Goal: Information Seeking & Learning: Learn about a topic

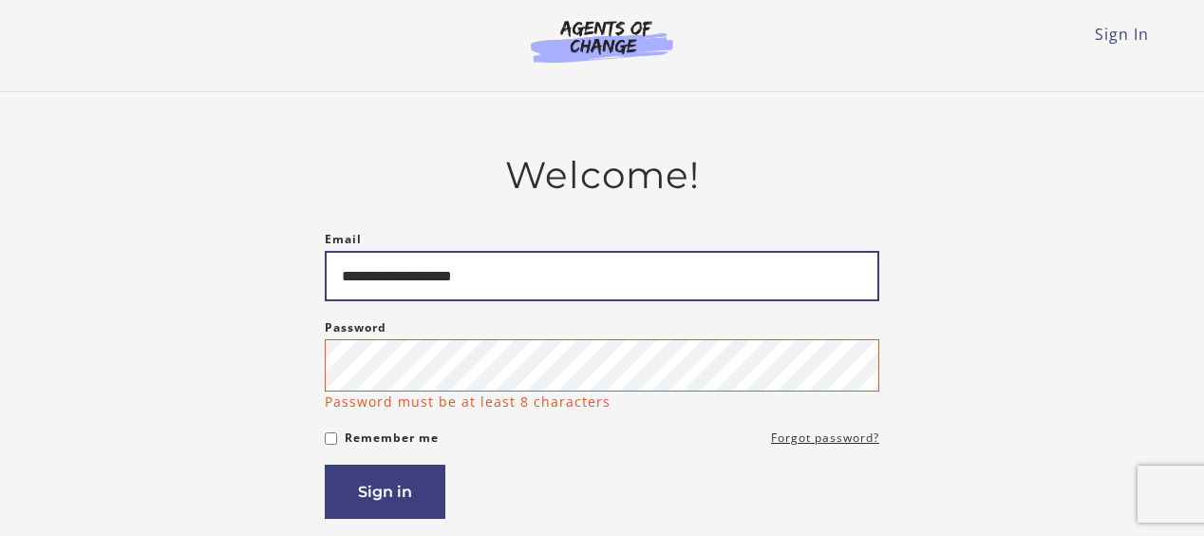
click at [547, 292] on input "**********" at bounding box center [602, 276] width 555 height 50
type input "*"
type input "**"
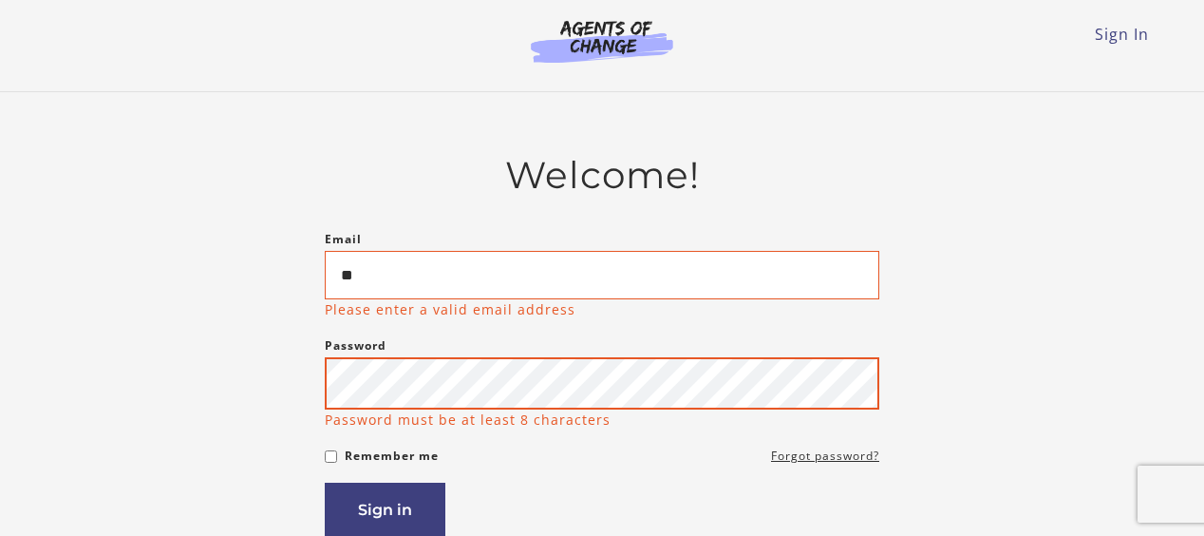
click at [325, 482] on button "Sign in" at bounding box center [385, 509] width 121 height 54
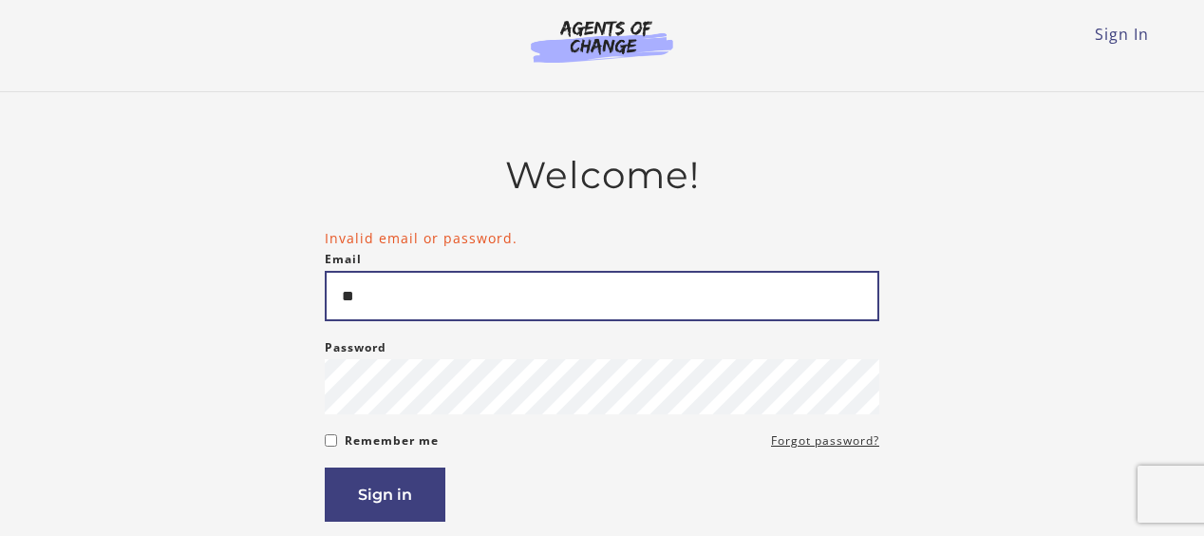
click at [498, 321] on input "**" at bounding box center [602, 296] width 555 height 50
type input "**********"
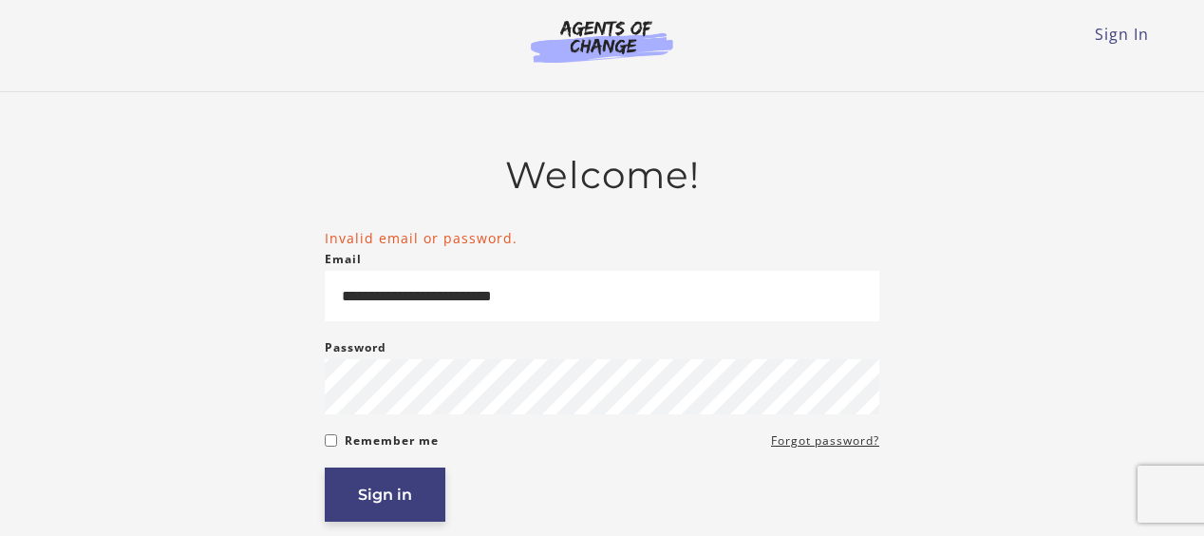
click at [375, 481] on button "Sign in" at bounding box center [385, 494] width 121 height 54
click at [384, 488] on button "Sign in" at bounding box center [385, 494] width 121 height 54
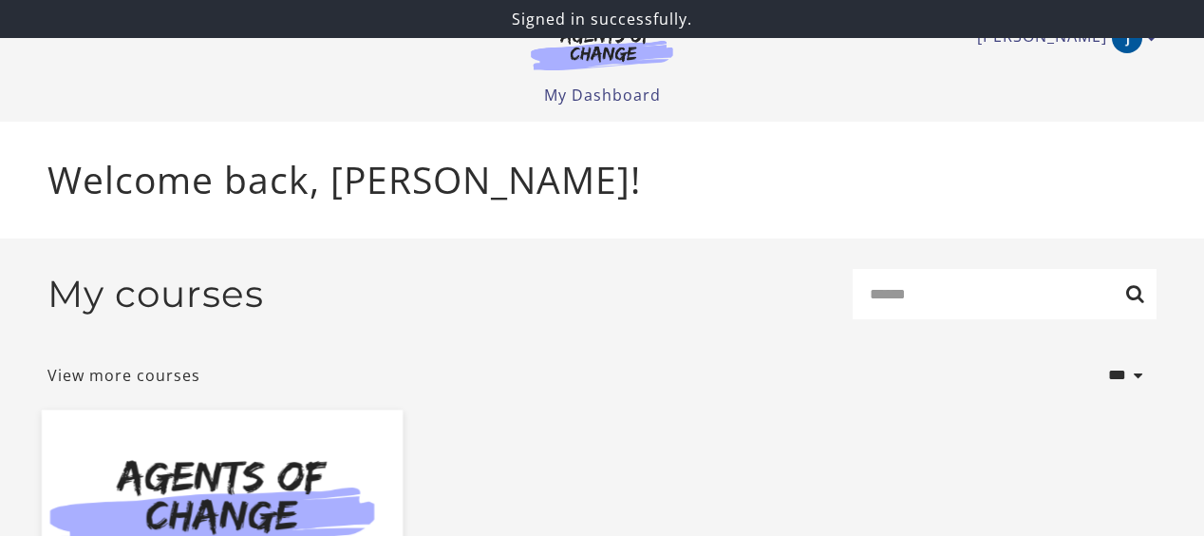
click at [161, 464] on img at bounding box center [222, 506] width 361 height 195
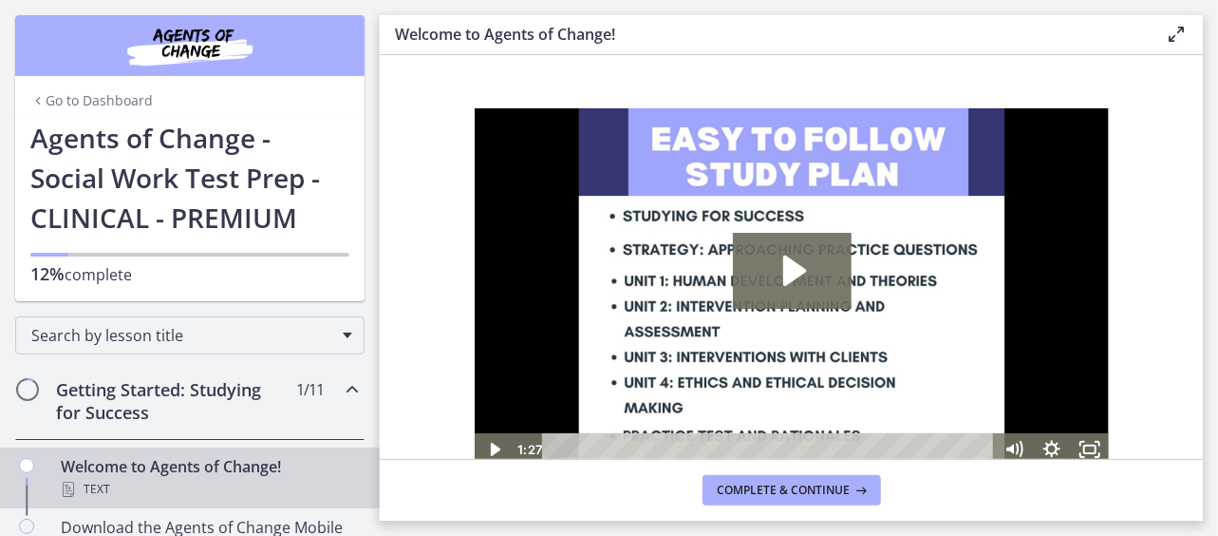
drag, startPoint x: 474, startPoint y: 107, endPoint x: 810, endPoint y: 222, distance: 355.2
click at [810, 222] on img at bounding box center [791, 285] width 634 height 357
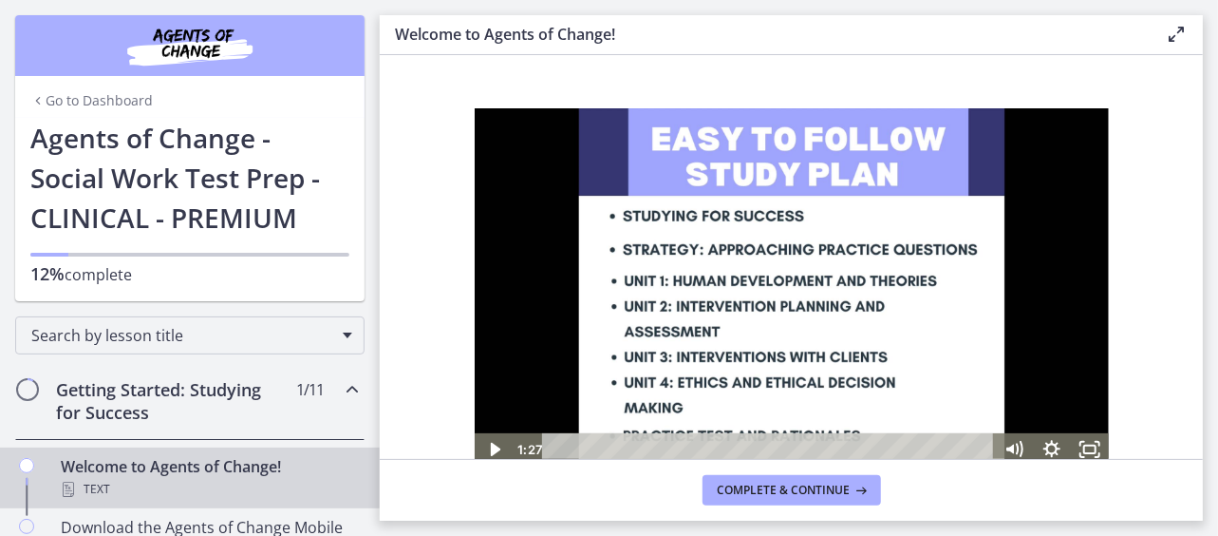
click at [810, 222] on img at bounding box center [791, 285] width 634 height 357
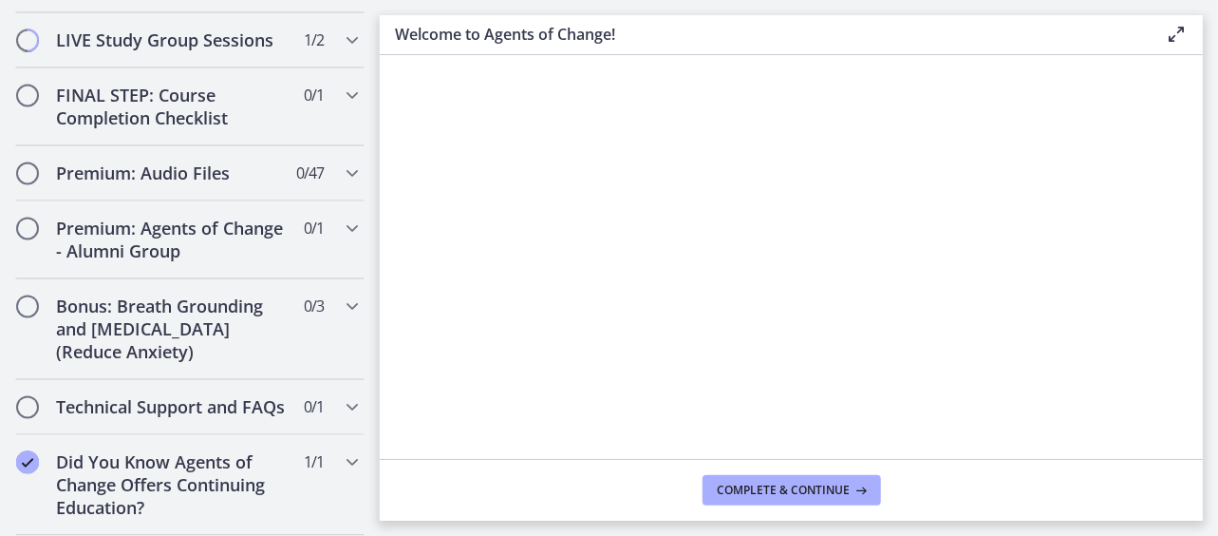
scroll to position [1382, 0]
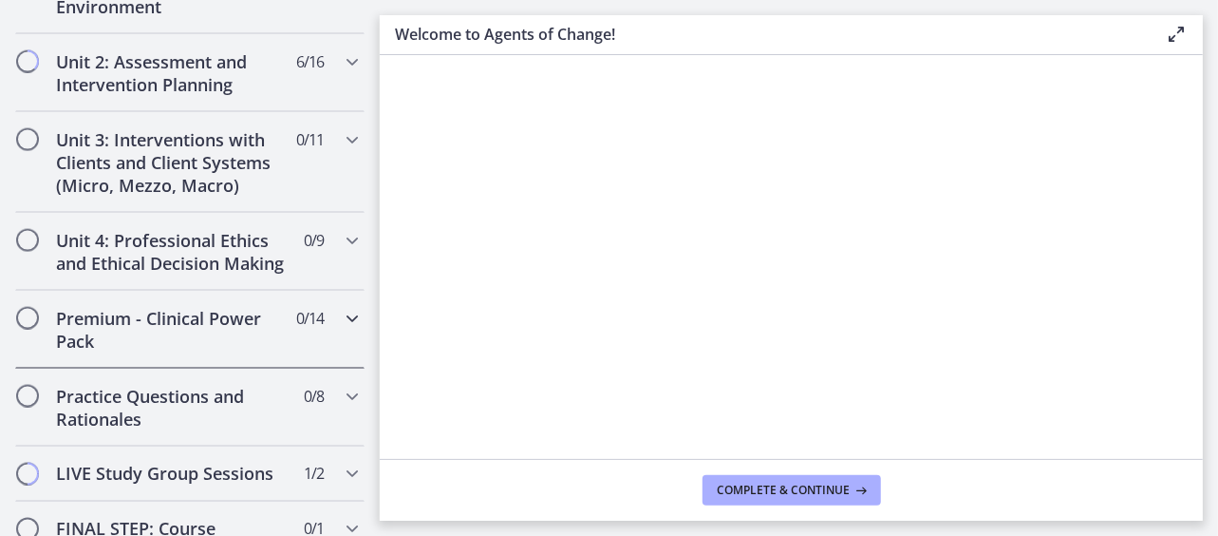
click at [203, 335] on h2 "Premium - Clinical Power Pack" at bounding box center [172, 330] width 232 height 46
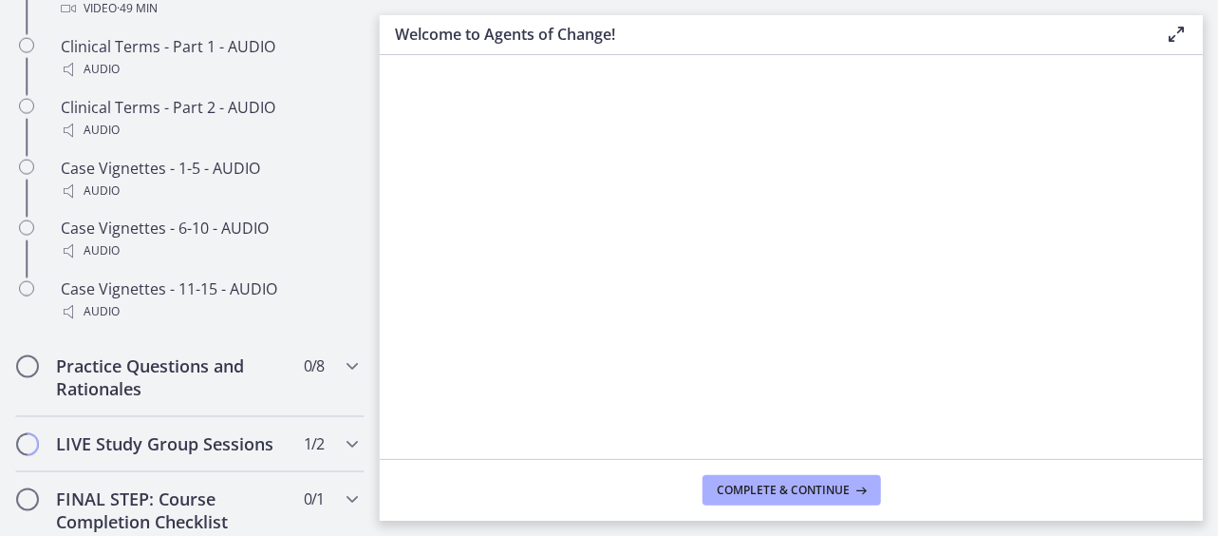
scroll to position [1620, 0]
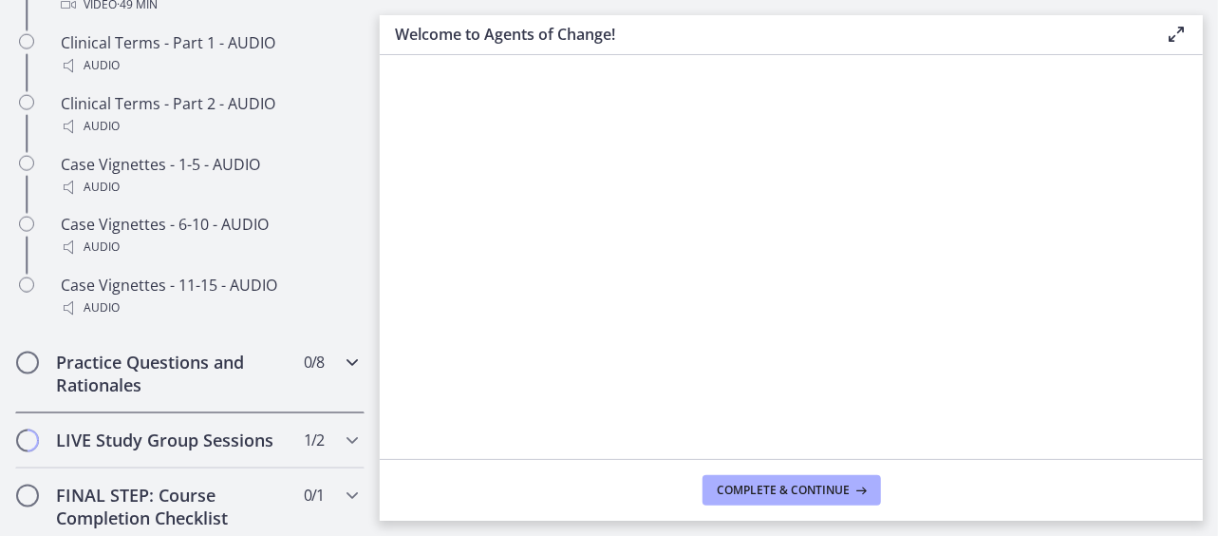
click at [258, 392] on h2 "Practice Questions and Rationales" at bounding box center [172, 374] width 232 height 46
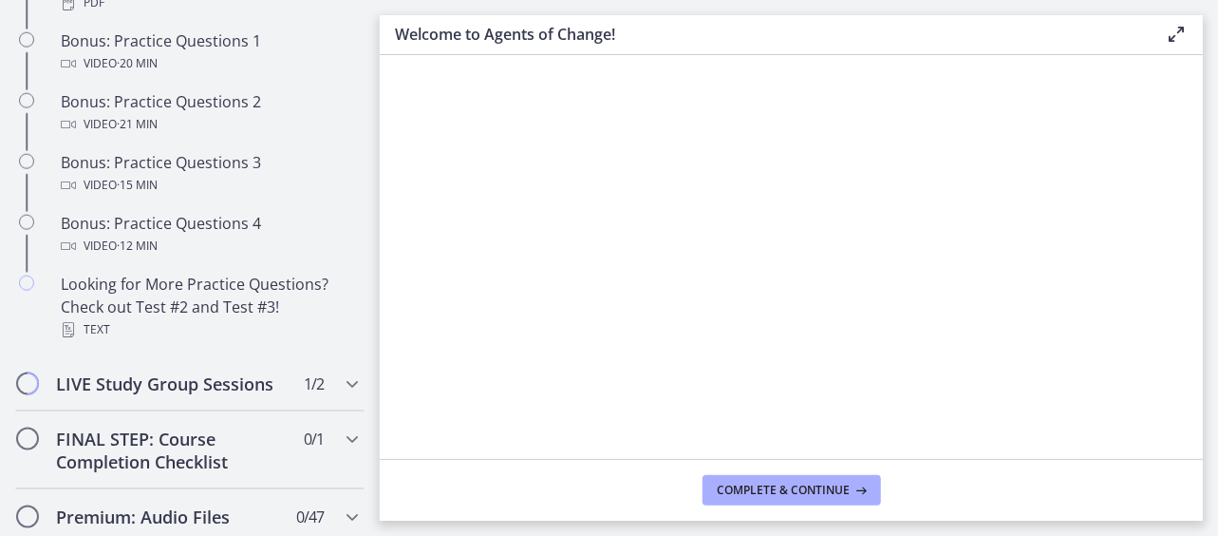
scroll to position [1343, 0]
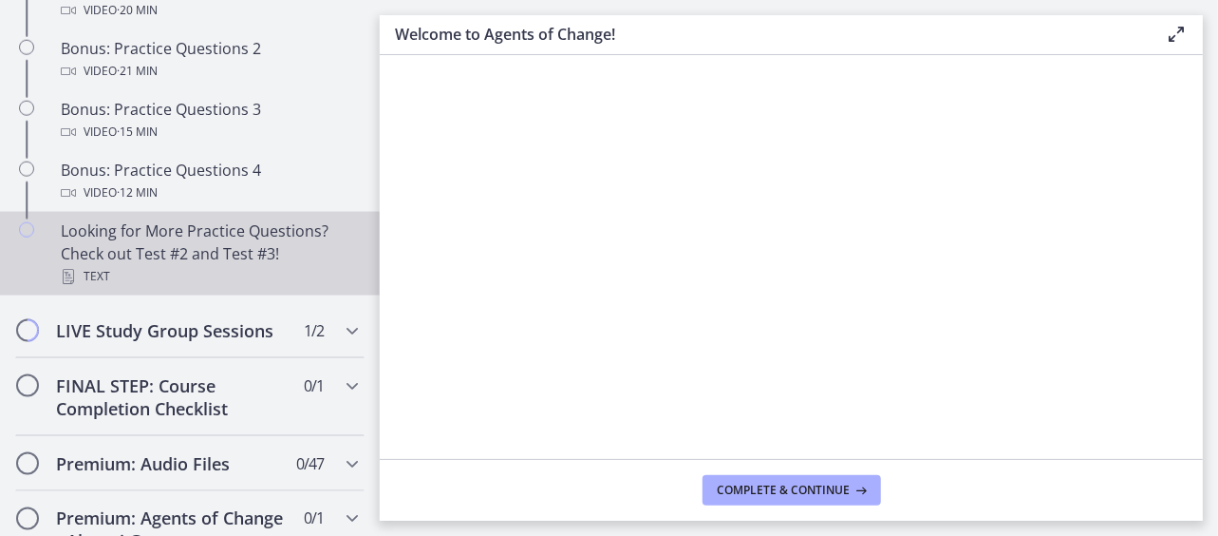
click at [292, 285] on div "Text" at bounding box center [209, 276] width 296 height 23
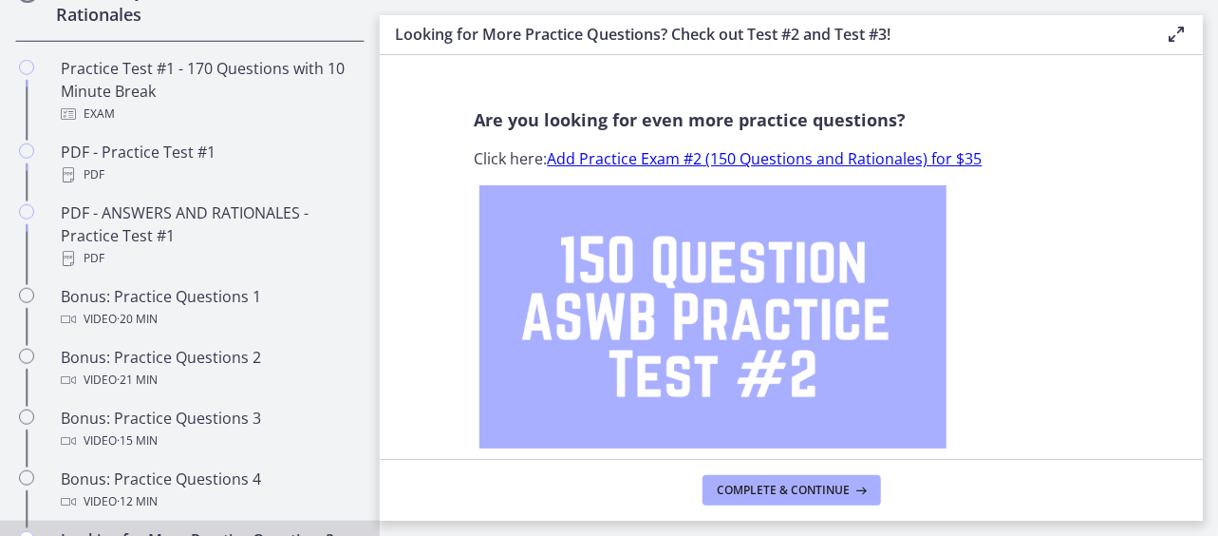
scroll to position [906, 0]
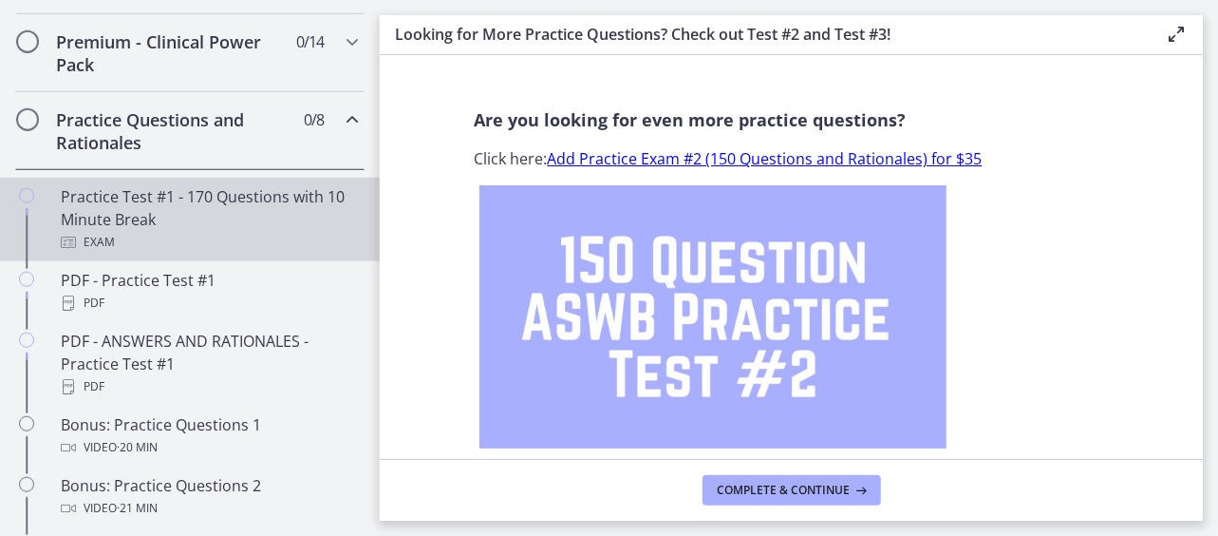
drag, startPoint x: 372, startPoint y: 255, endPoint x: 267, endPoint y: 219, distance: 111.4
click at [267, 219] on div "Practice Test #1 - 170 Questions with 10 Minute Break Exam" at bounding box center [209, 219] width 296 height 68
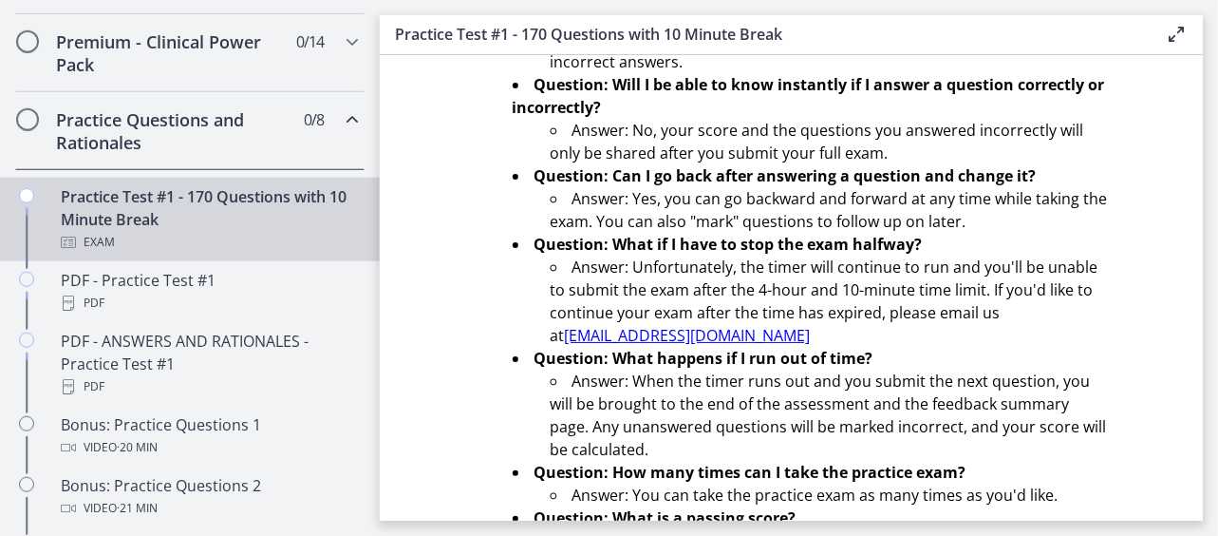
scroll to position [811, 0]
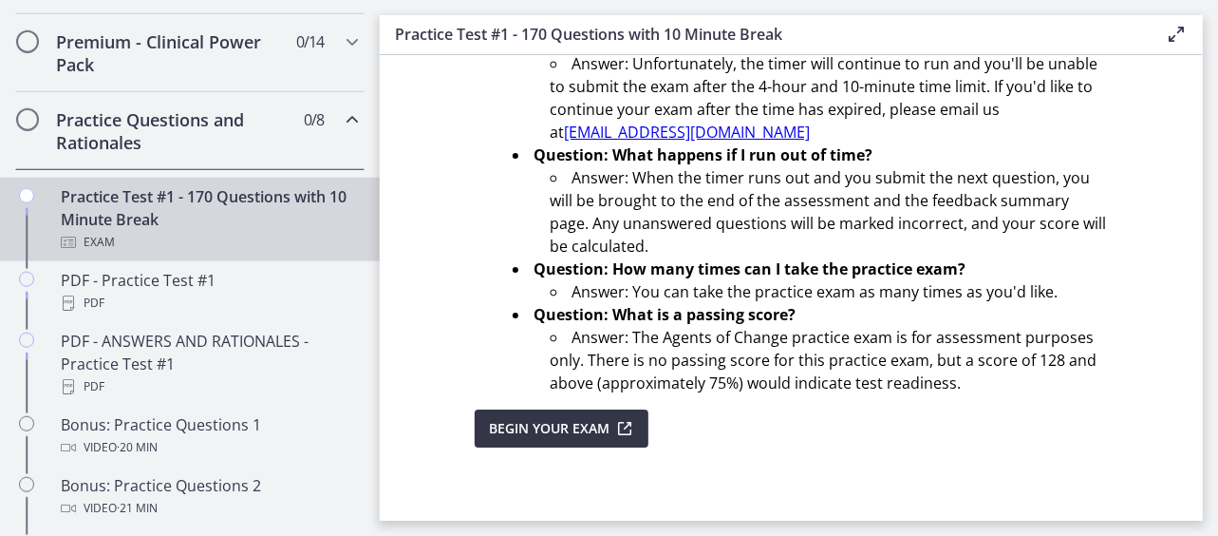
click at [504, 415] on button "Begin Your Exam" at bounding box center [562, 428] width 174 height 38
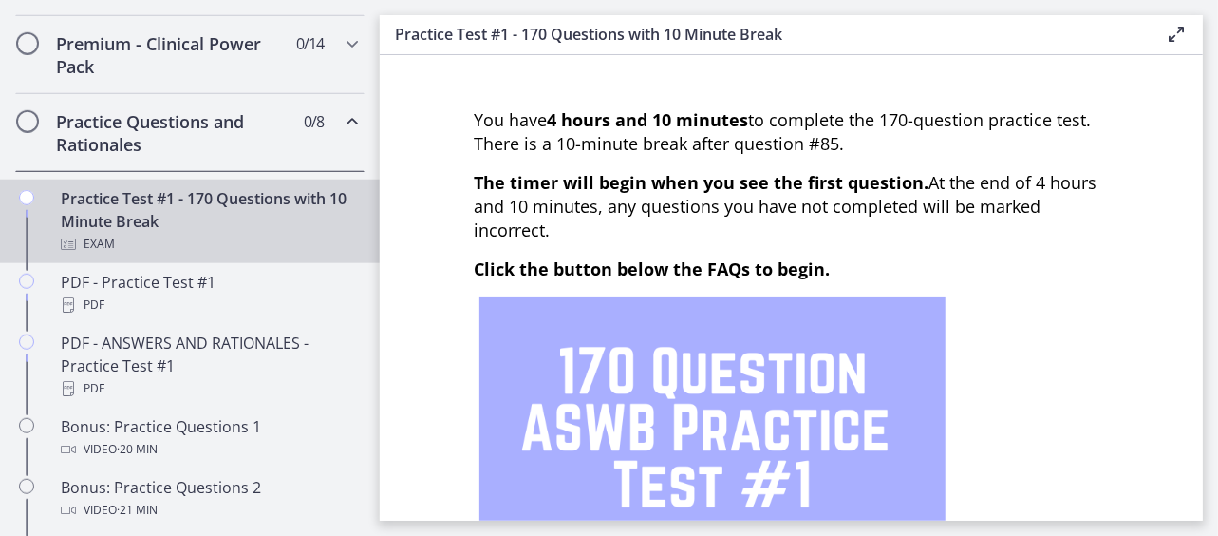
scroll to position [931, 0]
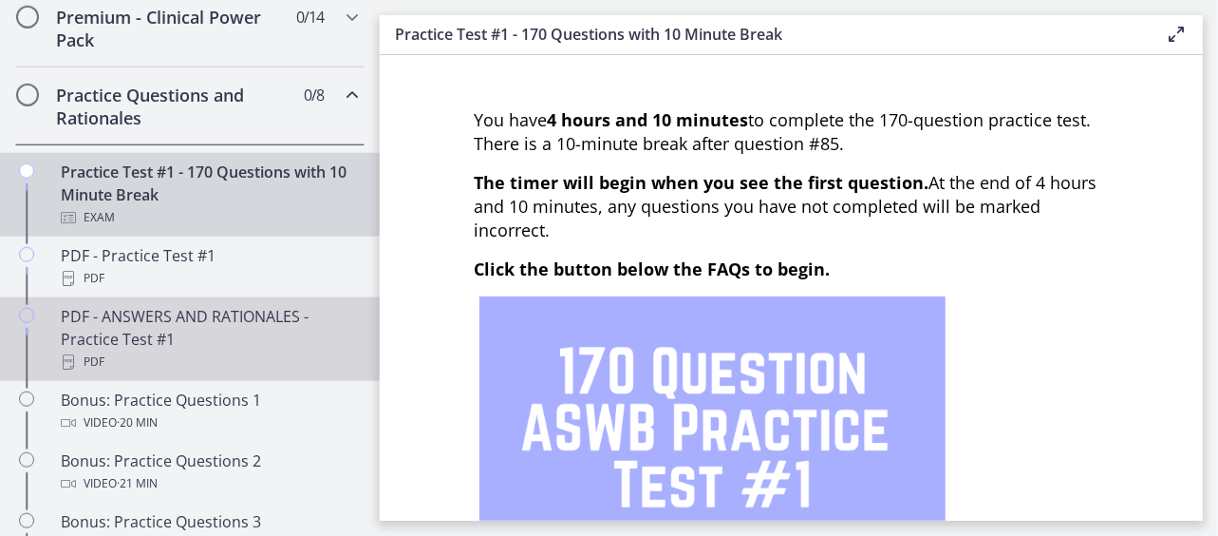
click at [258, 366] on div "PDF - ANSWERS AND RATIONALES - Practice Test #1 PDF" at bounding box center [209, 339] width 296 height 68
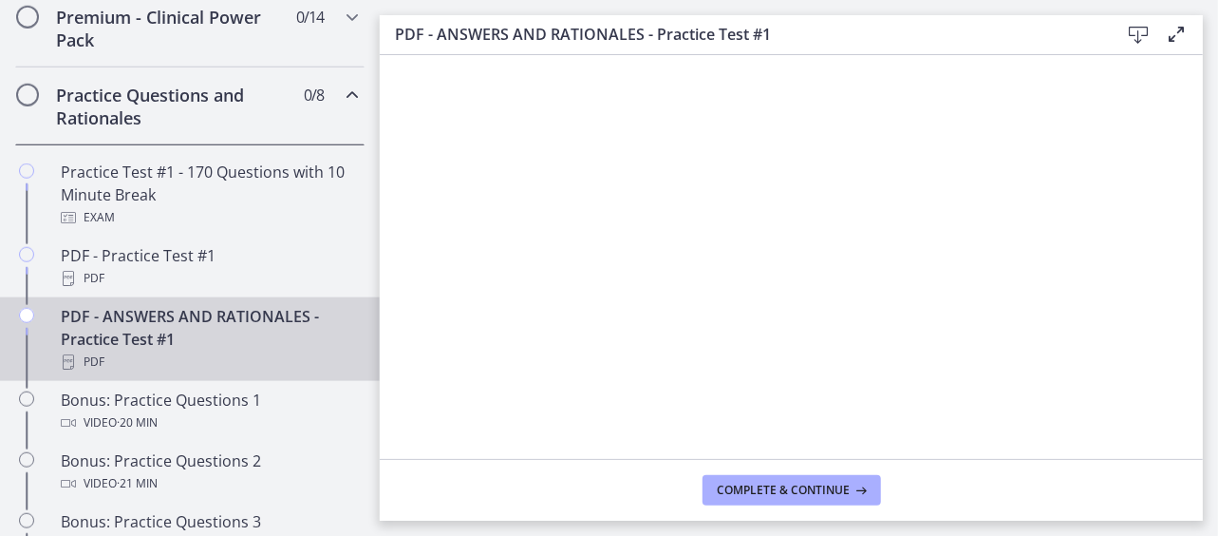
click at [1178, 41] on icon at bounding box center [1176, 34] width 23 height 23
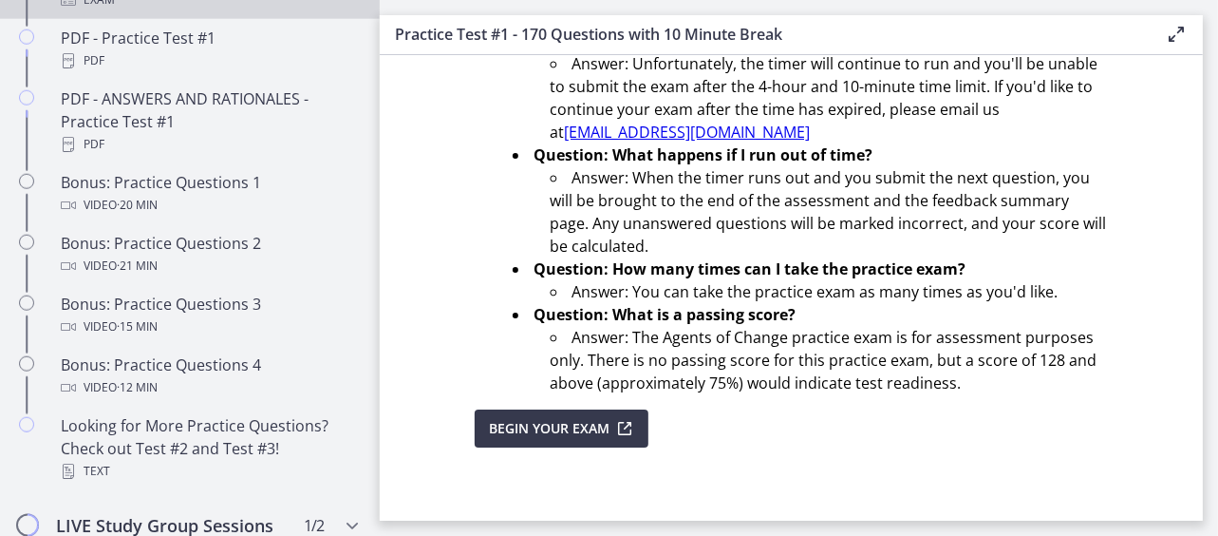
scroll to position [1145, 0]
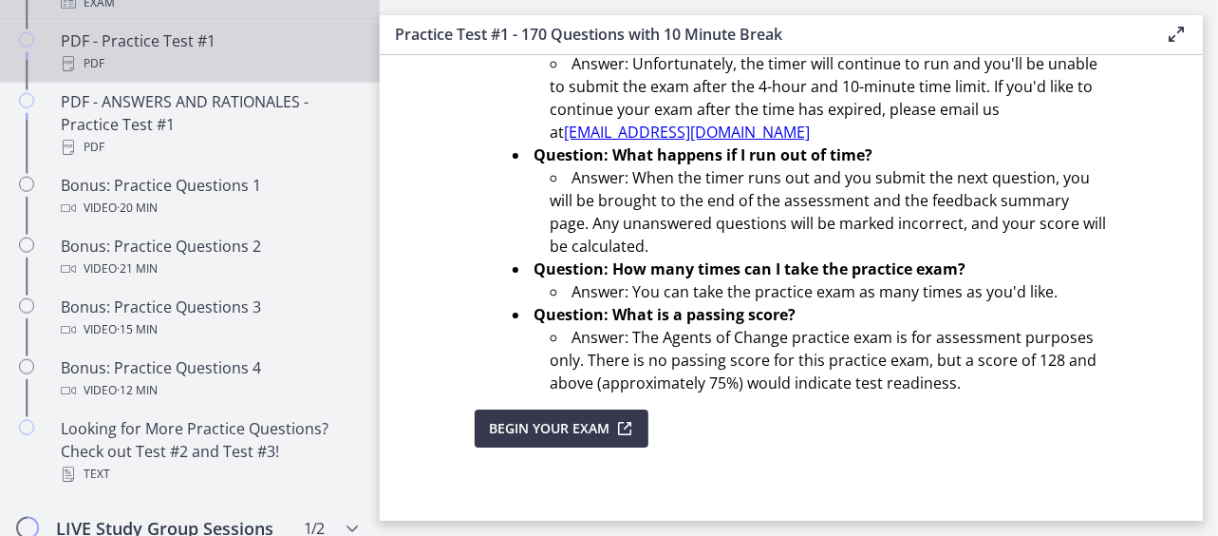
click at [179, 75] on div "PDF" at bounding box center [209, 63] width 296 height 23
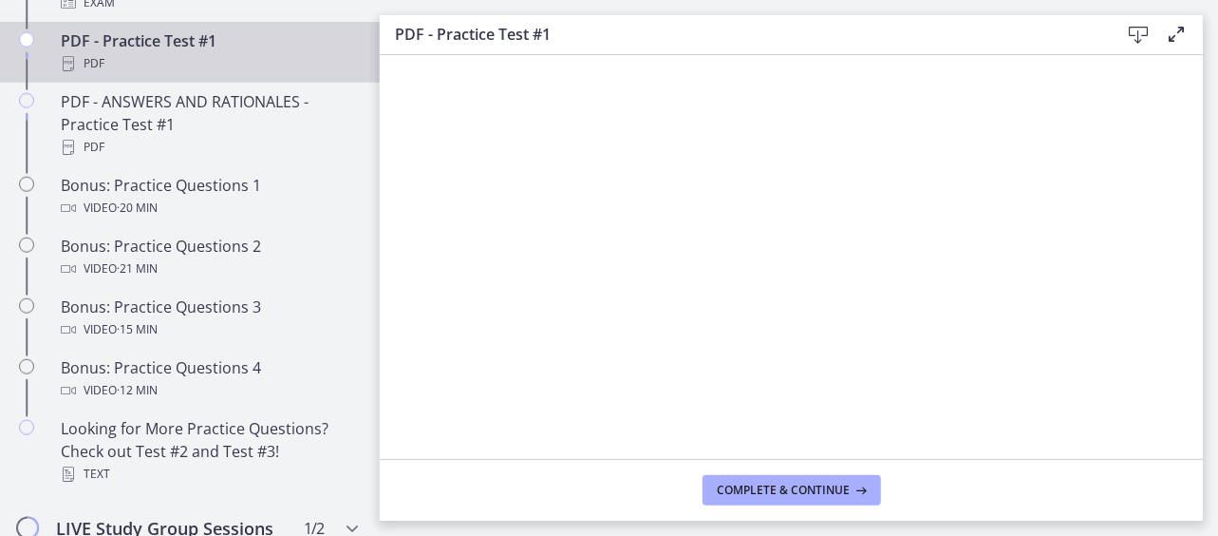
click at [1177, 33] on icon at bounding box center [1176, 34] width 23 height 23
